Goal: Task Accomplishment & Management: Use online tool/utility

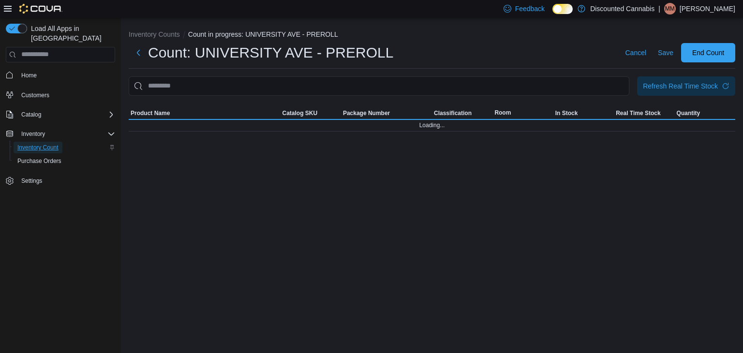
click at [48, 144] on span "Inventory Count" at bounding box center [37, 148] width 41 height 8
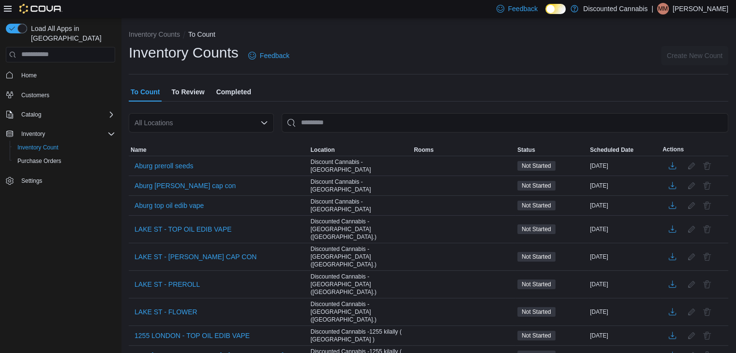
click at [261, 119] on icon "Open list of options" at bounding box center [264, 123] width 8 height 8
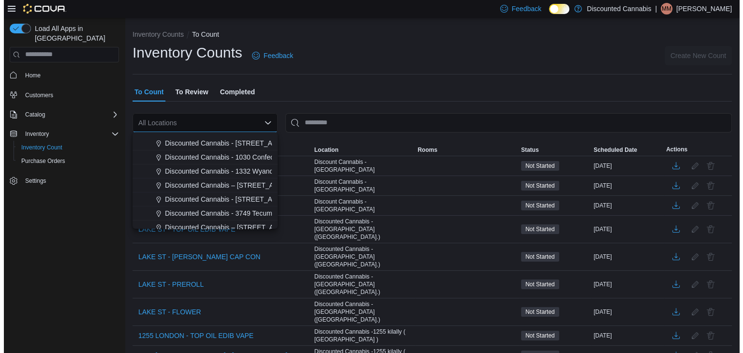
scroll to position [307, 0]
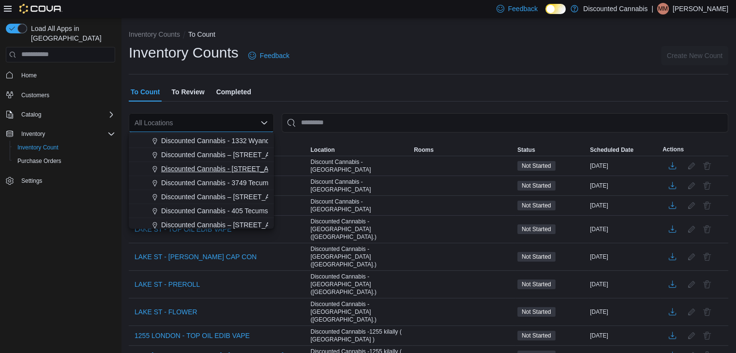
click at [224, 166] on span "Discounted Cannabis - 1776 University Ave (Windsor )" at bounding box center [229, 169] width 137 height 10
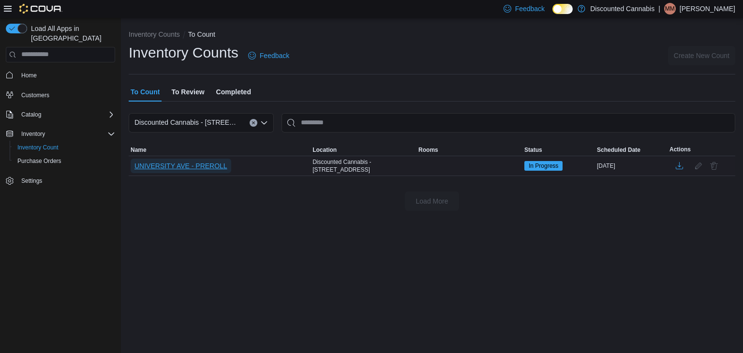
click at [205, 166] on span "UNIVERSITY AVE - PREROLL" at bounding box center [181, 166] width 93 height 10
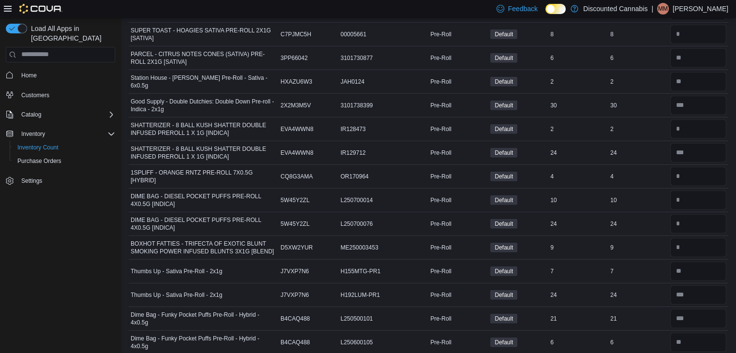
scroll to position [6557, 0]
